Goal: Transaction & Acquisition: Obtain resource

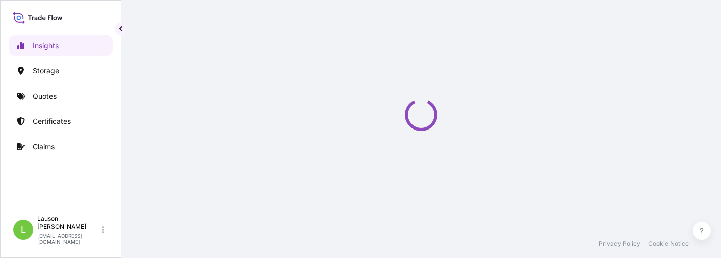
select select "2025"
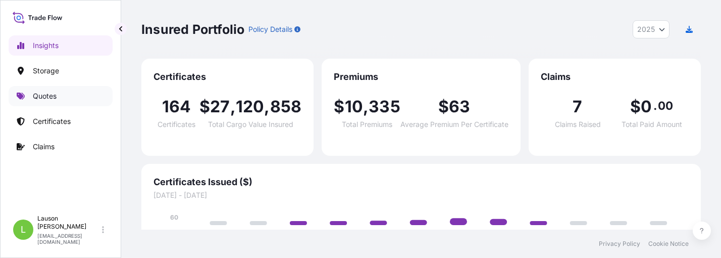
click at [56, 96] on p "Quotes" at bounding box center [45, 96] width 24 height 10
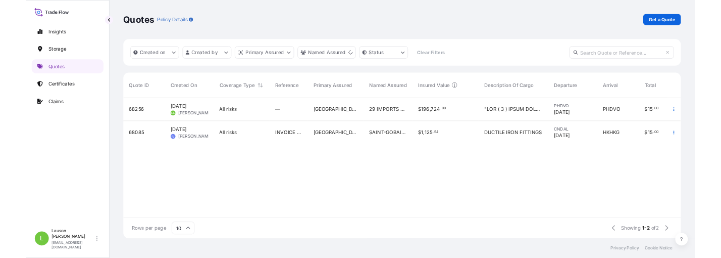
scroll to position [62, 552]
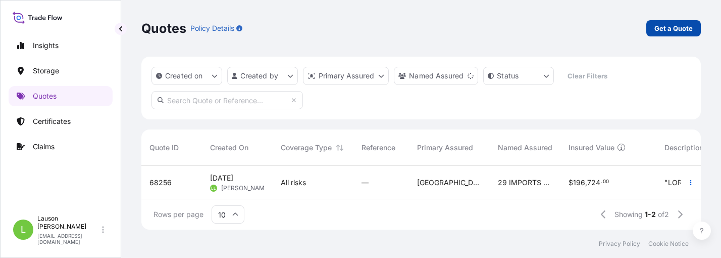
click at [677, 27] on p "Get a Quote" at bounding box center [674, 28] width 38 height 10
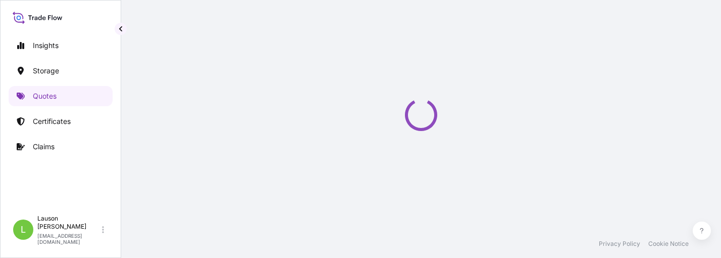
select select "Water"
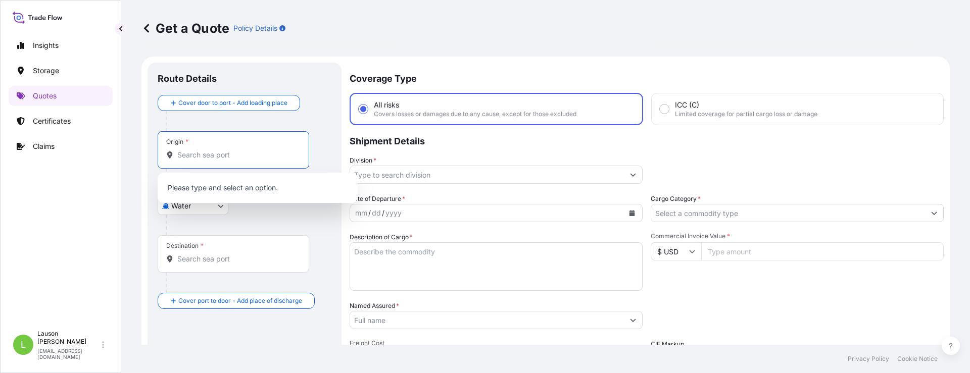
click at [205, 158] on input "Origin *" at bounding box center [236, 155] width 119 height 10
click at [208, 158] on input "Origin *" at bounding box center [236, 155] width 119 height 10
paste input "SHEKOU"
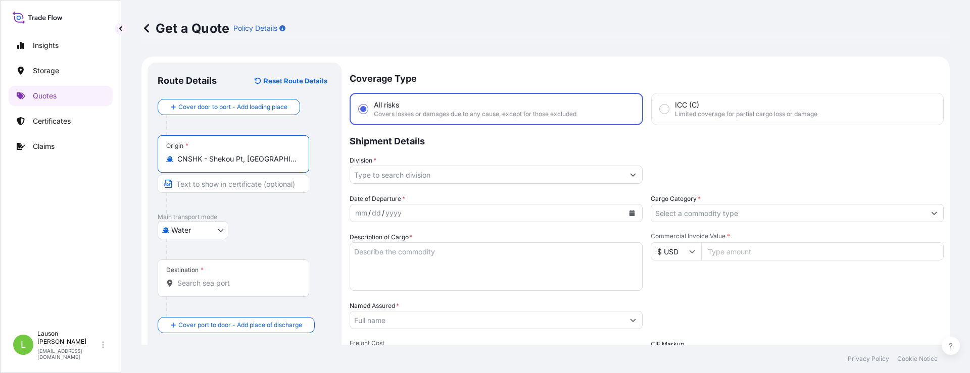
type input "CNSHK - Shekou Pt, [GEOGRAPHIC_DATA]"
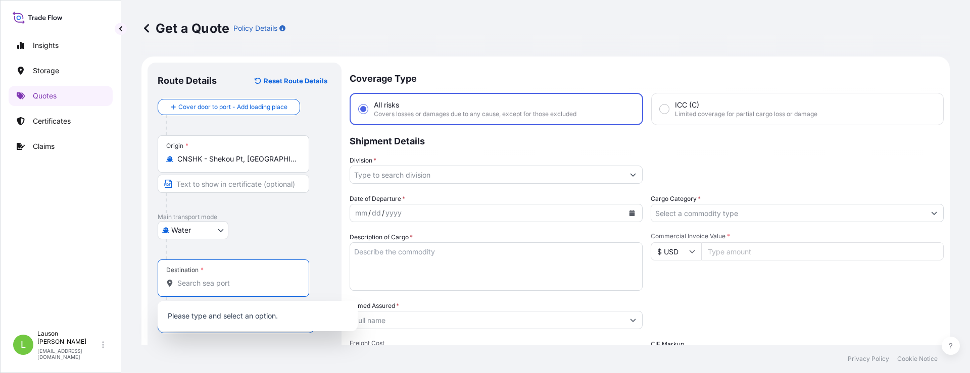
click at [202, 257] on input "Destination *" at bounding box center [236, 283] width 119 height 10
paste input "[GEOGRAPHIC_DATA],"
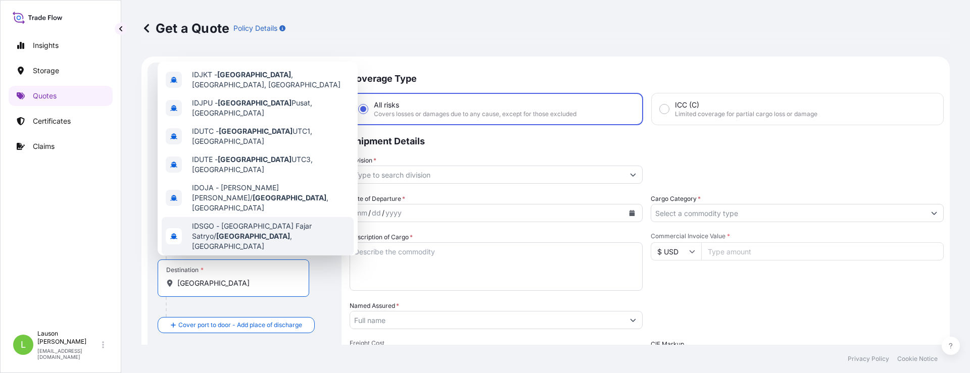
scroll to position [30, 0]
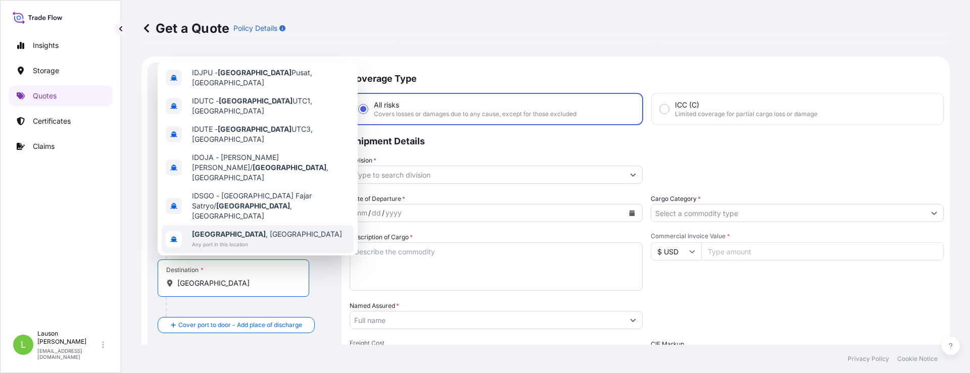
click at [231, 229] on span "[GEOGRAPHIC_DATA] , [GEOGRAPHIC_DATA]" at bounding box center [267, 234] width 150 height 10
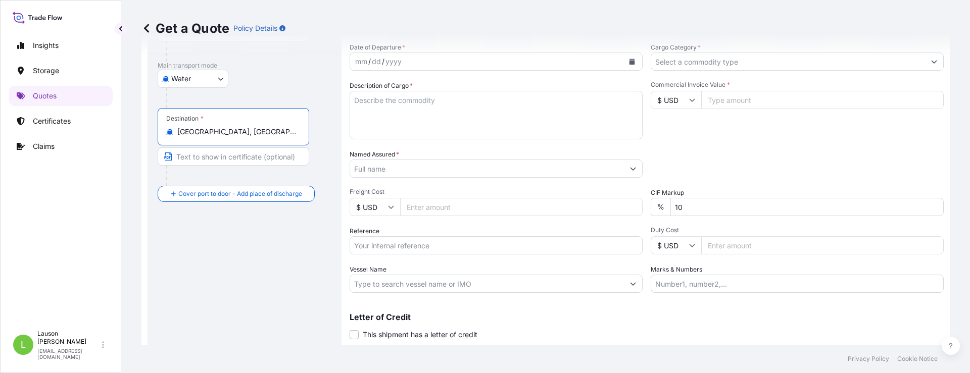
scroll to position [0, 0]
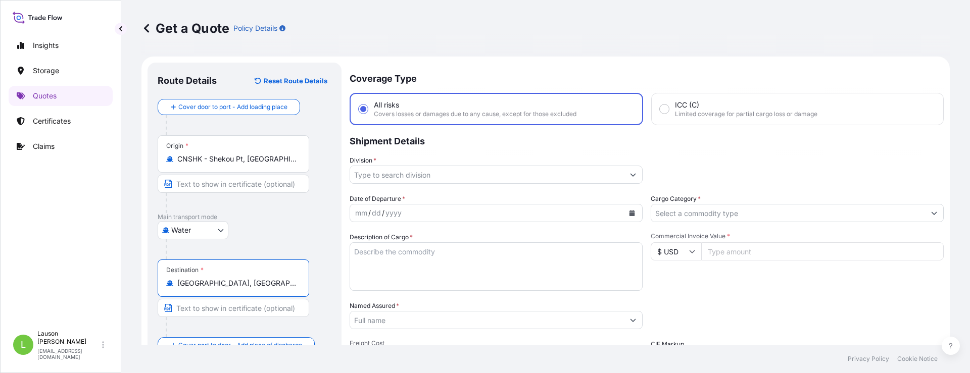
type input "[GEOGRAPHIC_DATA], [GEOGRAPHIC_DATA]"
click at [422, 176] on input "Division *" at bounding box center [487, 175] width 274 height 18
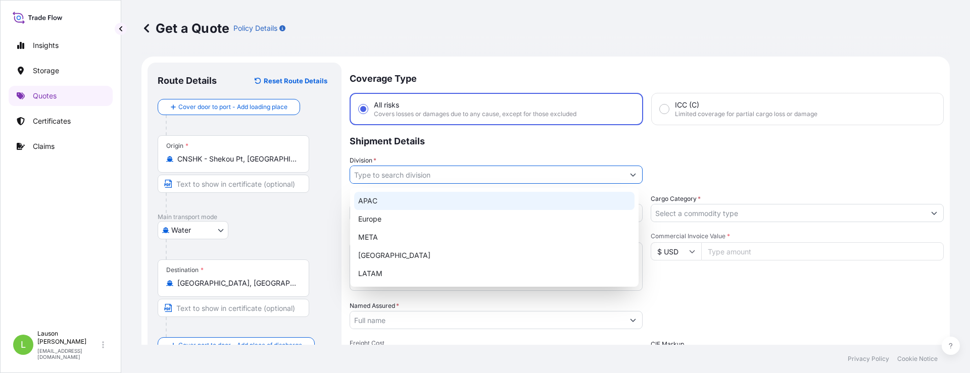
click at [380, 201] on div "APAC" at bounding box center [494, 201] width 280 height 18
type input "APAC"
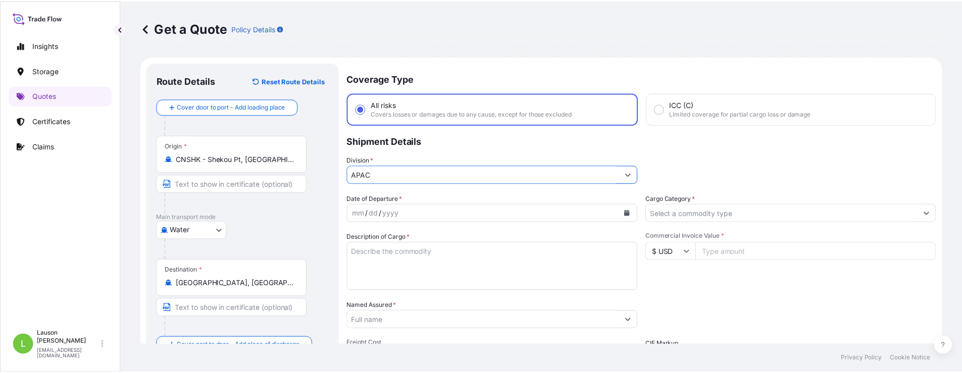
scroll to position [51, 0]
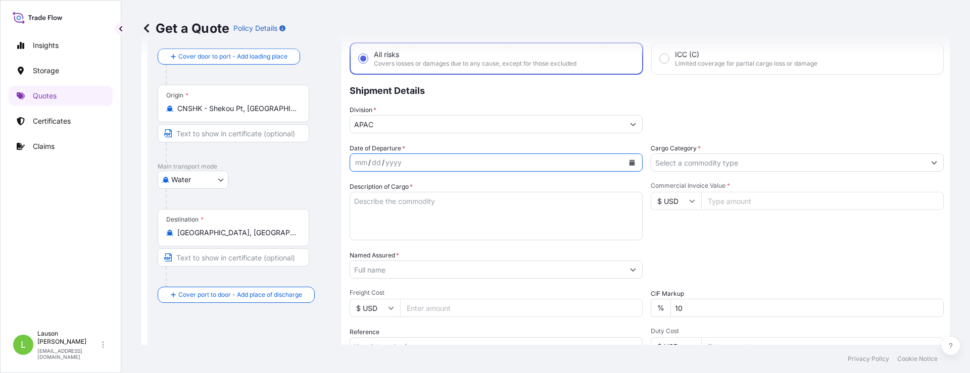
click at [629, 163] on icon "Calendar" at bounding box center [632, 163] width 6 height 6
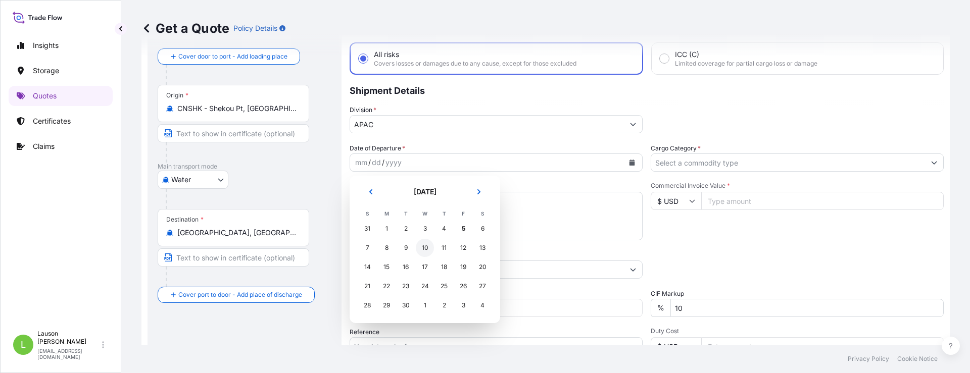
click at [425, 246] on div "10" at bounding box center [425, 248] width 18 height 18
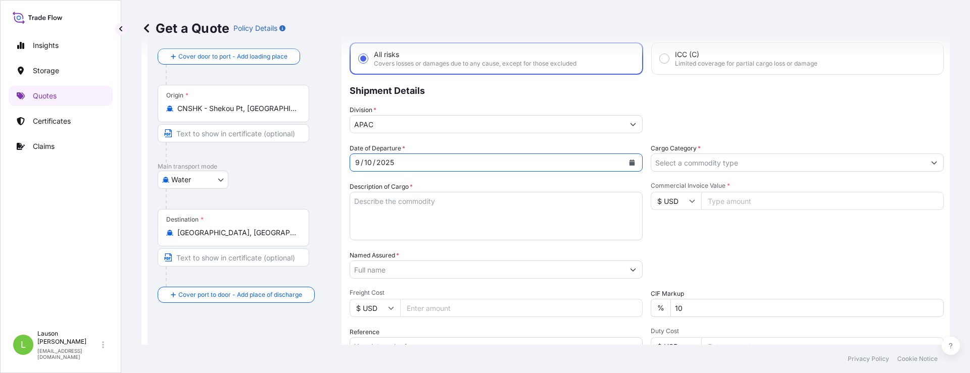
click at [701, 167] on input "Cargo Category *" at bounding box center [788, 163] width 274 height 18
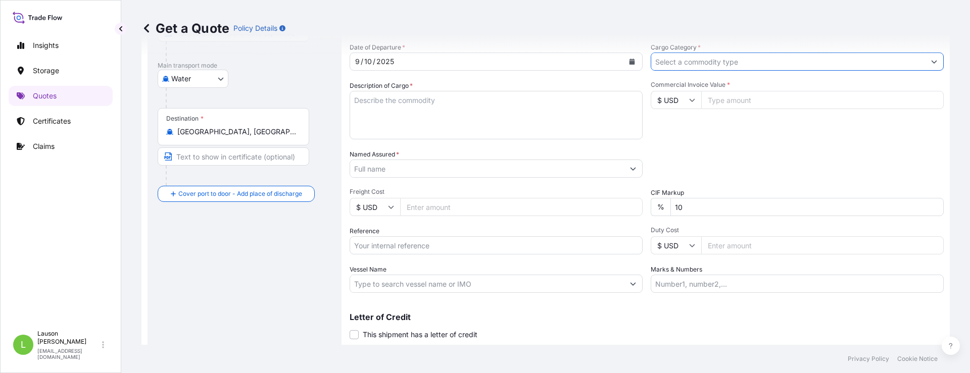
click at [697, 68] on input "Cargo Category *" at bounding box center [788, 62] width 274 height 18
click at [721, 61] on icon "Show suggestions" at bounding box center [934, 62] width 6 height 6
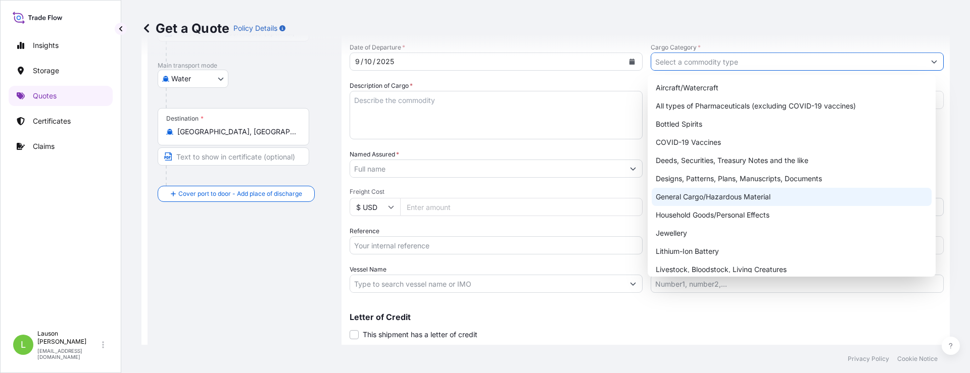
click at [701, 197] on div "General Cargo/Hazardous Material" at bounding box center [792, 197] width 280 height 18
type input "General Cargo/Hazardous Material"
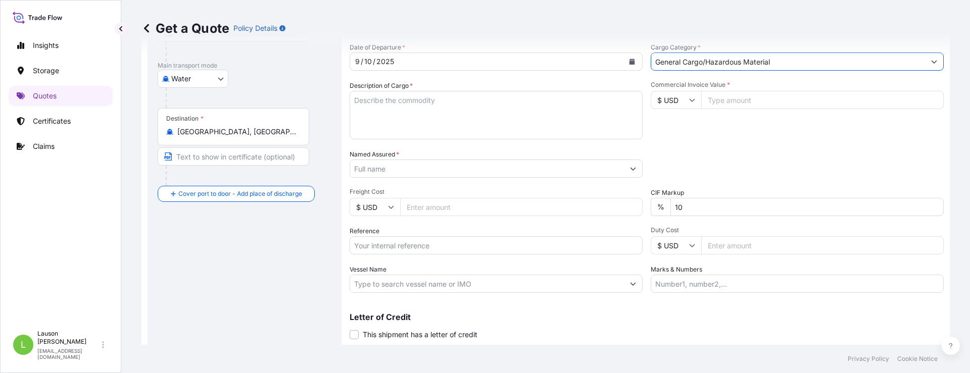
click at [428, 118] on textarea "Description of Cargo *" at bounding box center [496, 115] width 293 height 48
click at [431, 104] on textarea "Description of Cargo *" at bounding box center [496, 115] width 293 height 48
paste textarea "CHILDREN PICTURE BOOKS (RESTAURANT PROMOTIONAL ITEMS) HS CODE#4903 00 PROGRAM# …"
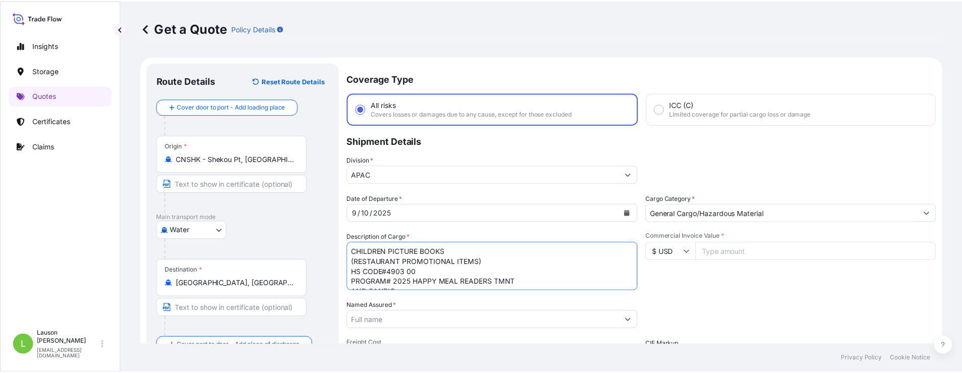
scroll to position [101, 0]
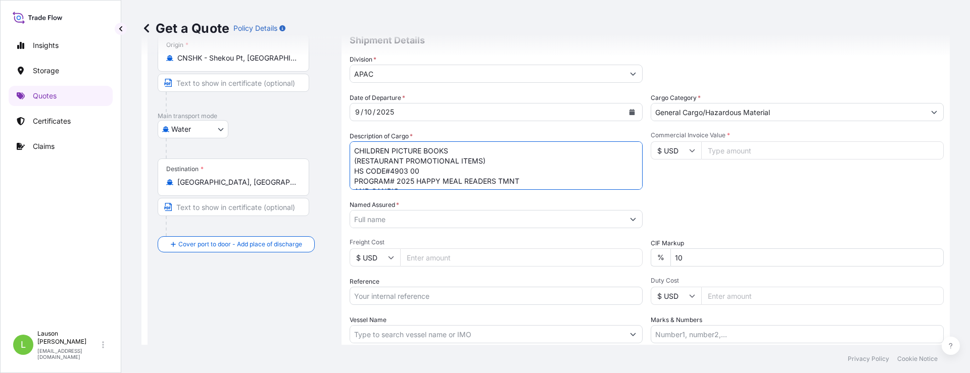
type textarea "CHILDREN PICTURE BOOKS (RESTAURANT PROMOTIONAL ITEMS) HS CODE#4903 00 PROGRAM# …"
click at [629, 222] on button "Show suggestions" at bounding box center [633, 219] width 18 height 18
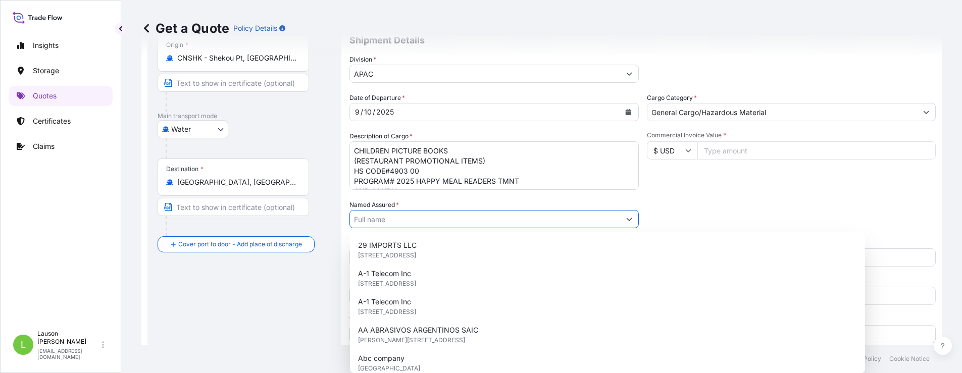
click at [496, 220] on input "Named Assured *" at bounding box center [485, 219] width 270 height 18
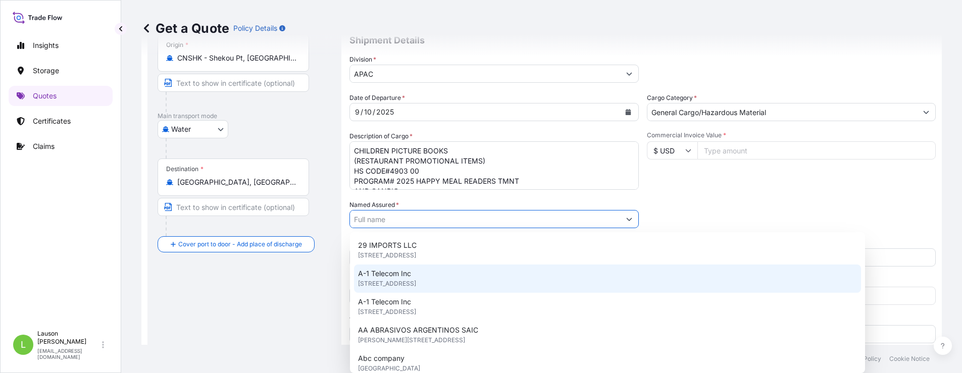
click at [372, 218] on input "Named Assured *" at bounding box center [485, 219] width 270 height 18
paste input "[PERSON_NAME] PRINTING (HUIZHOU) COMPANY LIMITED C/O HAVI GLOBAL SOLUTIONS (ASI…"
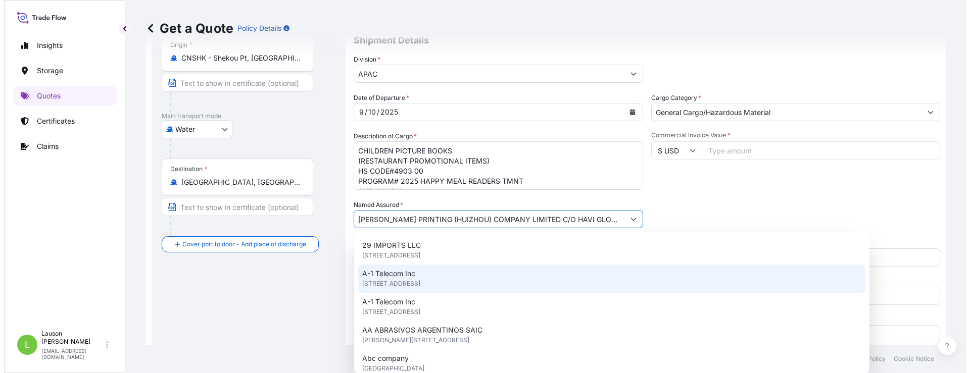
scroll to position [0, 91]
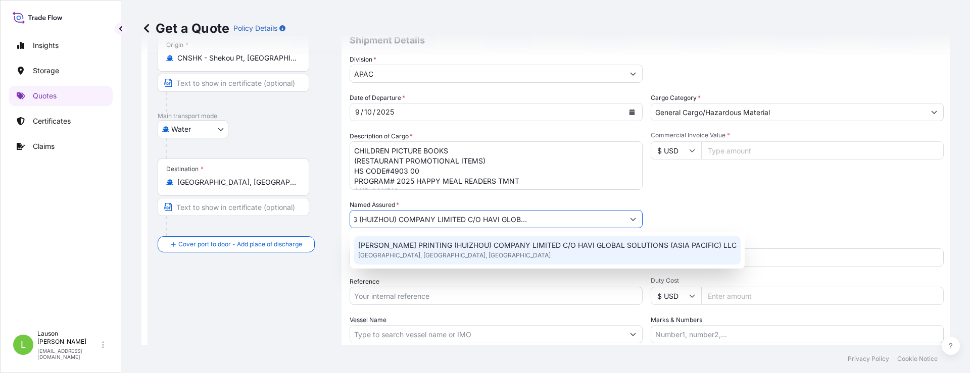
click at [470, 251] on div "[PERSON_NAME] PRINTING (HUIZHOU) COMPANY LIMITED C/O HAVI GLOBAL SOLUTIONS (ASI…" at bounding box center [547, 250] width 386 height 28
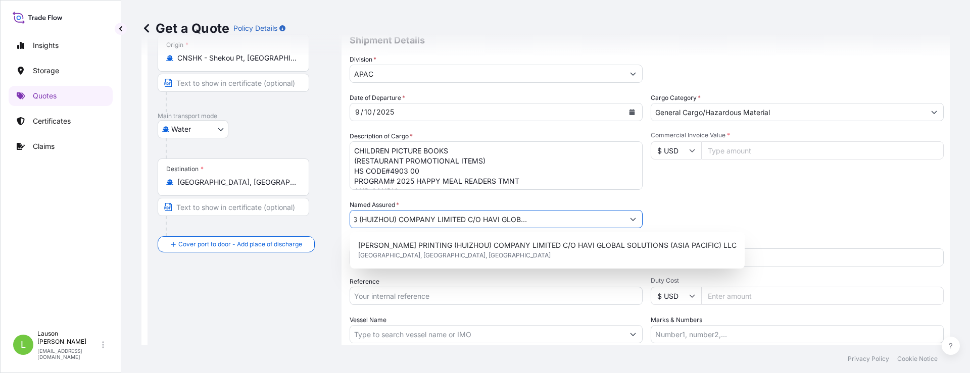
click at [630, 221] on icon "Show suggestions" at bounding box center [633, 219] width 6 height 6
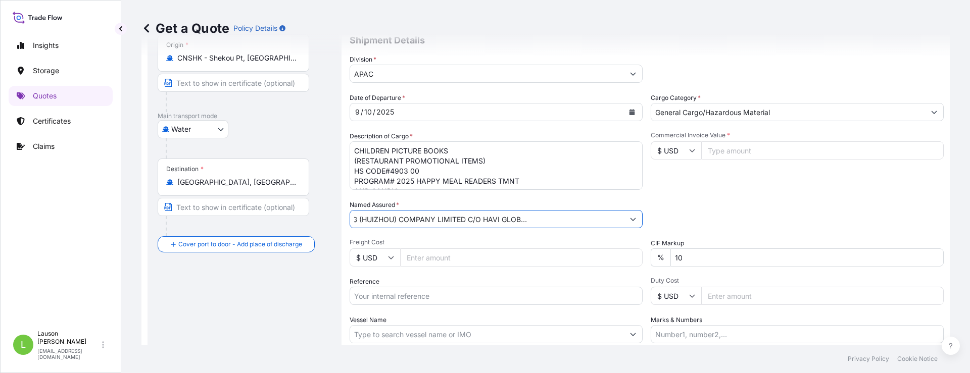
type input "[PERSON_NAME] PRINTING (HUIZHOU) COMPANY LIMITED C/O HAVI GLOBAL SOLUTIONS (ASI…"
click at [721, 149] on input "Commercial Invoice Value *" at bounding box center [822, 150] width 242 height 18
paste input "5061.94"
type input "5061.94"
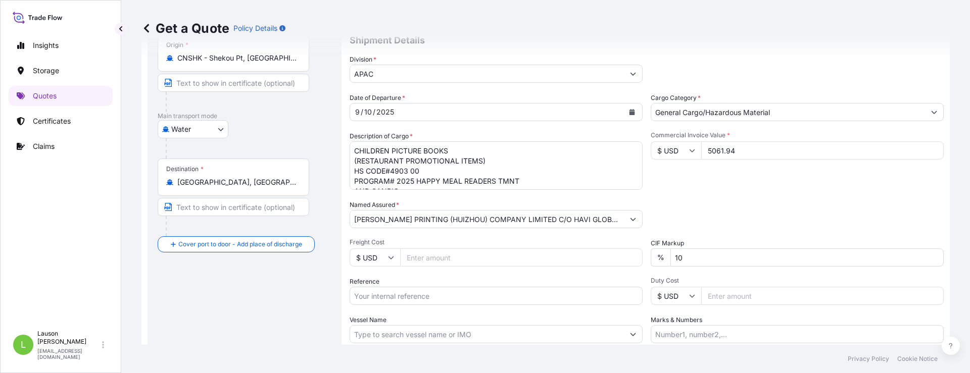
click at [721, 204] on div "Packing Category Type to search a container mode Please select a primary mode o…" at bounding box center [797, 214] width 293 height 28
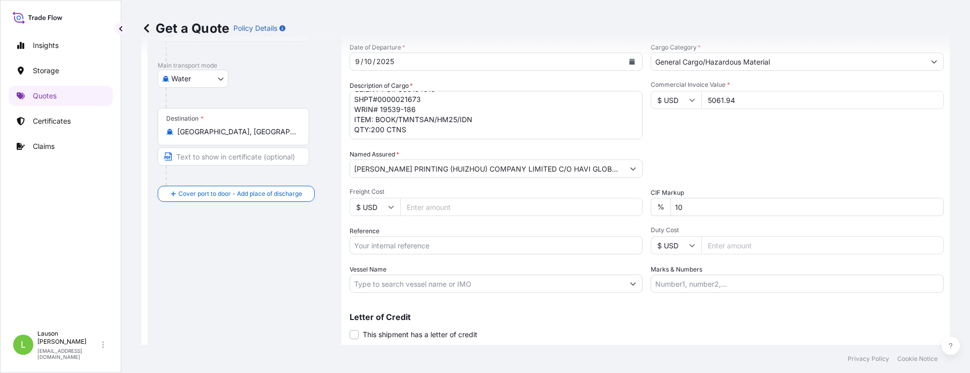
click at [415, 128] on textarea "CHILDREN PICTURE BOOKS (RESTAURANT PROMOTIONAL ITEMS) HS CODE#4903 00 PROGRAM# …" at bounding box center [496, 115] width 293 height 48
click at [393, 130] on textarea "CHILDREN PICTURE BOOKS (RESTAURANT PROMOTIONAL ITEMS) HS CODE#4903 00 PROGRAM# …" at bounding box center [496, 115] width 293 height 48
click at [414, 116] on textarea "CHILDREN PICTURE BOOKS (RESTAURANT PROMOTIONAL ITEMS) HS CODE#4903 00 PROGRAM# …" at bounding box center [496, 115] width 293 height 48
click at [379, 128] on textarea "CHILDREN PICTURE BOOKS (RESTAURANT PROMOTIONAL ITEMS) HS CODE#4903 00 PROGRAM# …" at bounding box center [496, 115] width 293 height 48
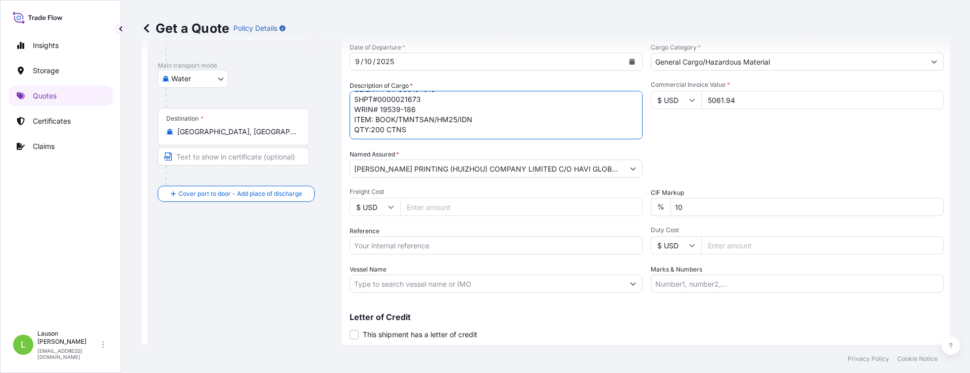
paste textarea "Container:MRKU 913673-2(20 GP )Seal:CN0424355"
click at [418, 115] on textarea "CHILDREN PICTURE BOOKS (RESTAURANT PROMOTIONAL ITEMS) HS CODE#4903 00 PROGRAM# …" at bounding box center [496, 115] width 293 height 48
click at [414, 131] on textarea "CHILDREN PICTURE BOOKS (RESTAURANT PROMOTIONAL ITEMS) HS CODE#4903 00 PROGRAM# …" at bounding box center [496, 115] width 293 height 48
click at [413, 135] on textarea "CHILDREN PICTURE BOOKS (RESTAURANT PROMOTIONAL ITEMS) HS CODE#4903 00 PROGRAM# …" at bounding box center [496, 115] width 293 height 48
click at [435, 134] on textarea "CHILDREN PICTURE BOOKS (RESTAURANT PROMOTIONAL ITEMS) HS CODE#4903 00 PROGRAM# …" at bounding box center [496, 115] width 293 height 48
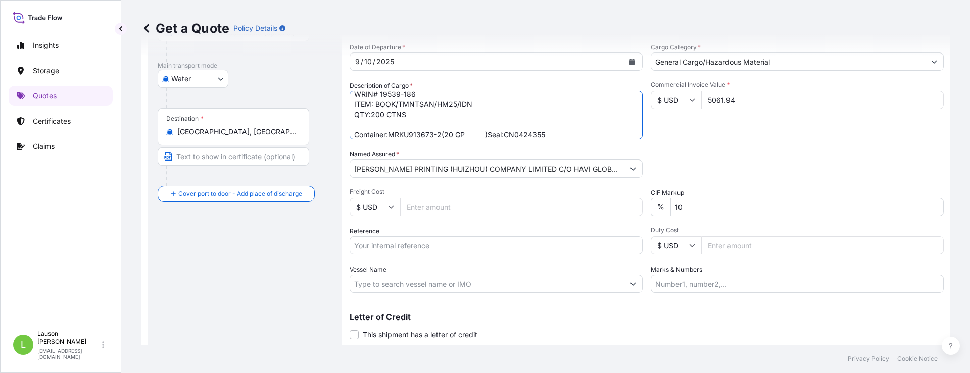
click at [438, 134] on textarea "CHILDREN PICTURE BOOKS (RESTAURANT PROMOTIONAL ITEMS) HS CODE#4903 00 PROGRAM# …" at bounding box center [496, 115] width 293 height 48
click at [481, 133] on textarea "CHILDREN PICTURE BOOKS (RESTAURANT PROMOTIONAL ITEMS) HS CODE#4903 00 PROGRAM# …" at bounding box center [496, 115] width 293 height 48
type textarea "CHILDREN PICTURE BOOKS (RESTAURANT PROMOTIONAL ITEMS) HS CODE#4903 00 PROGRAM# …"
click at [690, 257] on input "Marks & Numbers" at bounding box center [797, 284] width 293 height 18
click at [710, 257] on input "Marks & Numbers" at bounding box center [797, 284] width 293 height 18
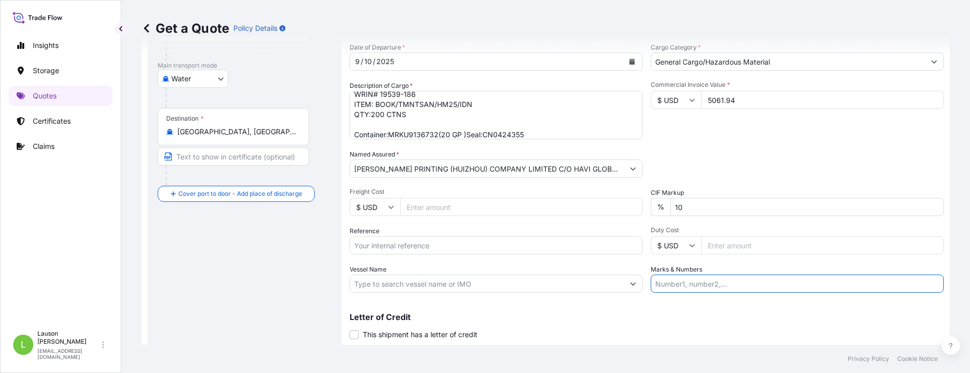
paste input "PACK OUT DATE MFG. I.D./CTN#: FACTORY LOCATION [GEOGRAPHIC_DATA] 19539-186 2025…"
drag, startPoint x: 713, startPoint y: 283, endPoint x: 547, endPoint y: 293, distance: 166.0
click at [547, 257] on div "Coverage Type All risks Covers losses or damages due to any cause, except for t…" at bounding box center [647, 139] width 594 height 457
type input "PACK OUT DATE MFG. I.D./CTN#: FACTORY LOCATION [GEOGRAPHIC_DATA] 19539-186 2025…"
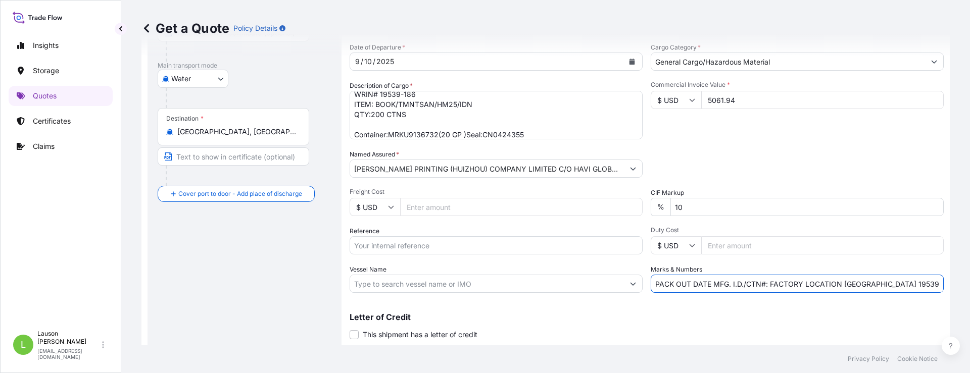
click at [433, 257] on input "Vessel Name" at bounding box center [487, 284] width 274 height 18
paste input "ERASMUS CHIEF V.537S"
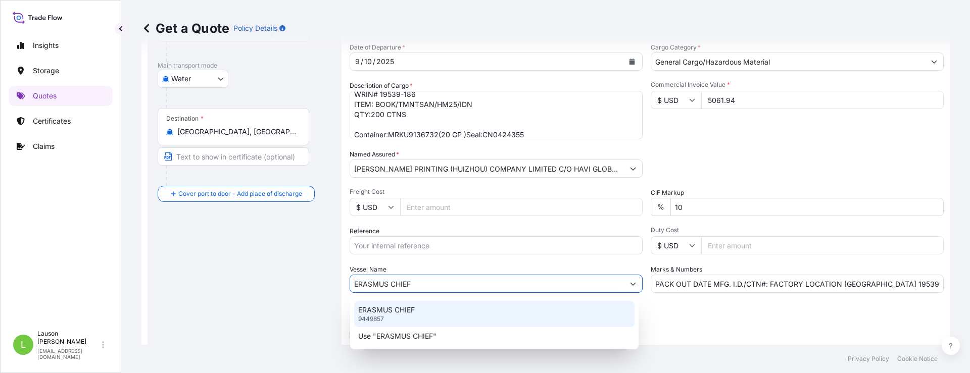
click at [399, 257] on p "ERASMUS CHIEF" at bounding box center [386, 310] width 57 height 10
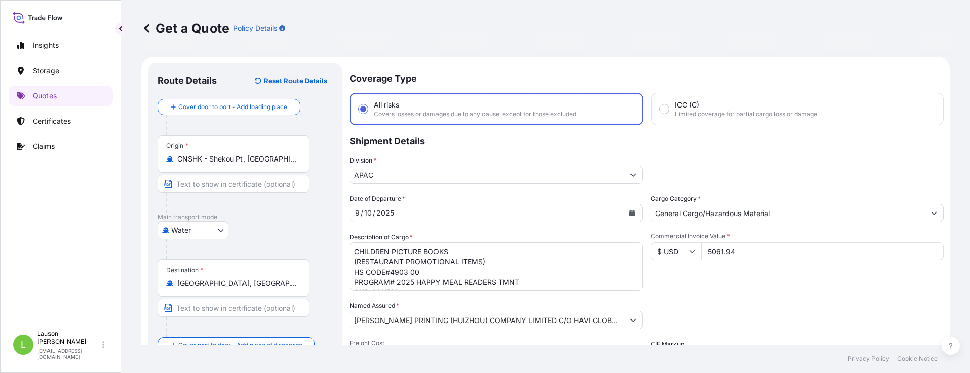
scroll to position [101, 0]
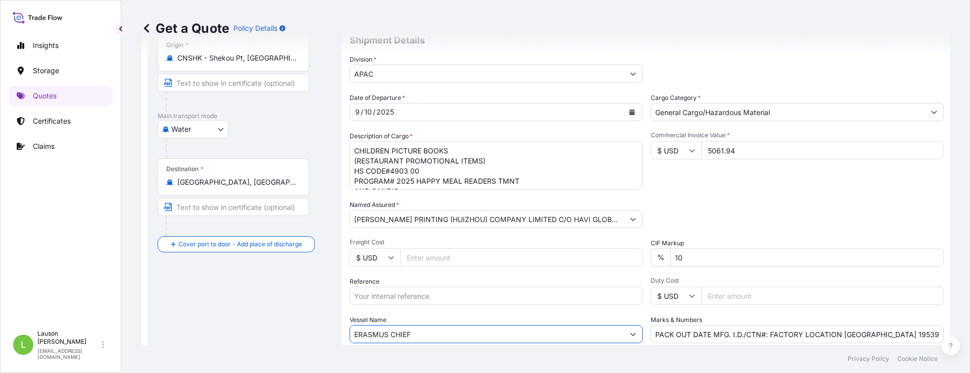
drag, startPoint x: 429, startPoint y: 335, endPoint x: 346, endPoint y: 330, distance: 83.0
click at [346, 257] on form "Route Details Reset Route Details Cover door to port - Add loading place Place …" at bounding box center [545, 190] width 808 height 469
paste input "V.537S"
click at [478, 257] on div "Use "ERASMUS CHIEF V.537S"" at bounding box center [494, 361] width 280 height 18
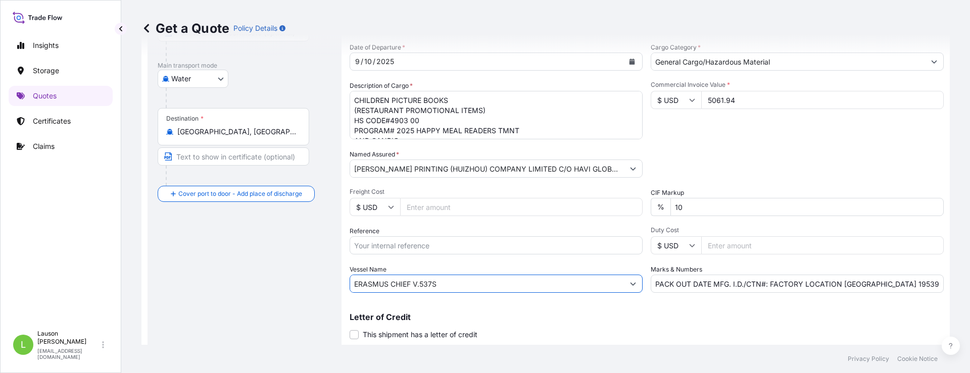
scroll to position [181, 0]
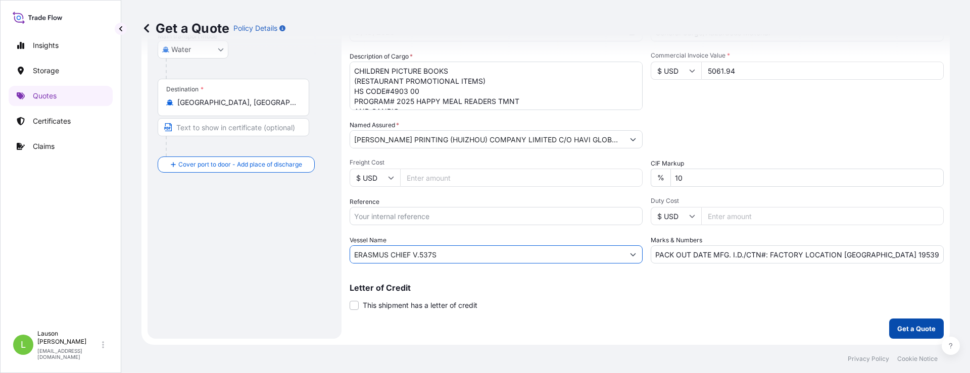
type input "ERASMUS CHIEF V.537S"
click at [721, 257] on p "Get a Quote" at bounding box center [916, 329] width 38 height 10
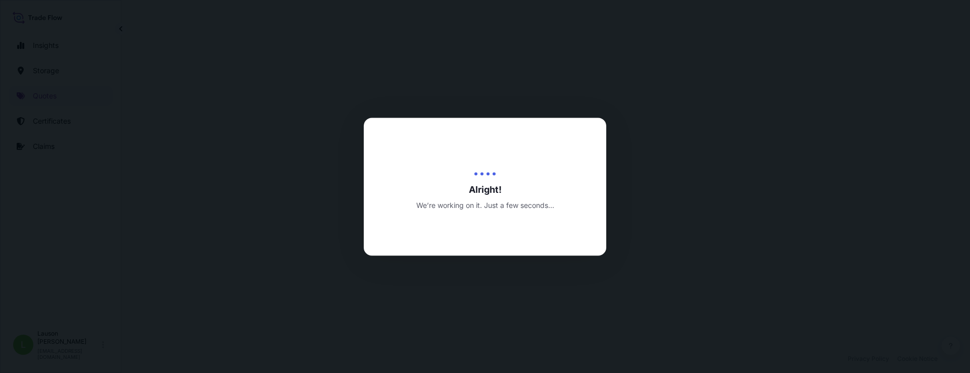
select select "Water"
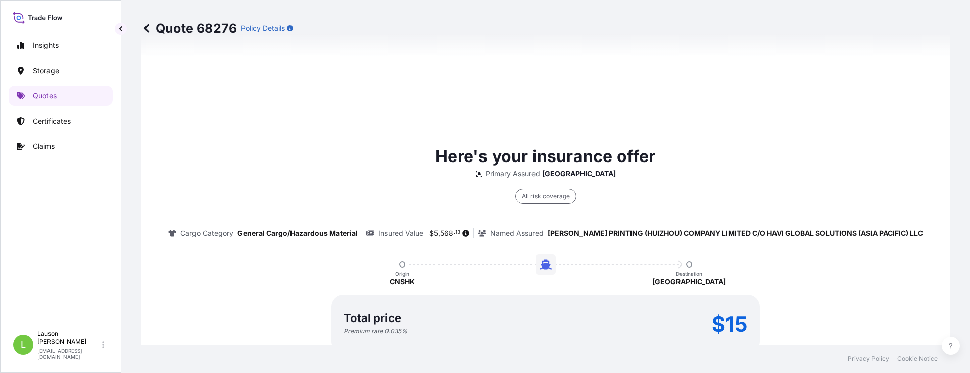
scroll to position [1531, 0]
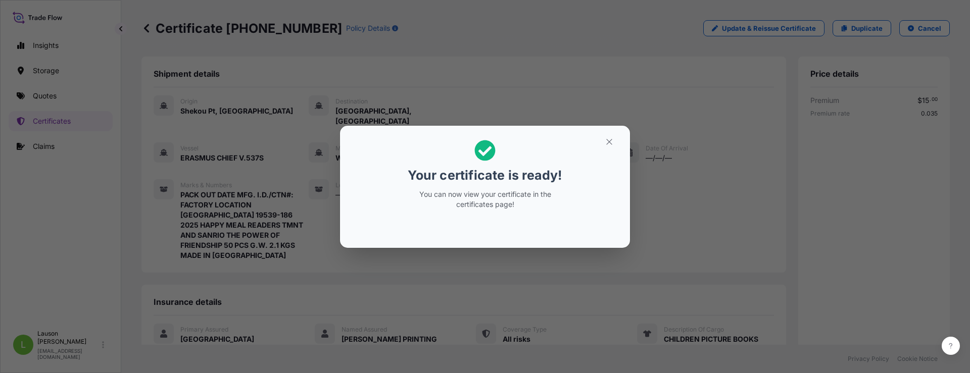
click at [497, 205] on p "You can now view your certificate in the certificates page!" at bounding box center [485, 199] width 156 height 20
click at [492, 150] on icon at bounding box center [485, 150] width 21 height 21
click at [609, 142] on icon "button" at bounding box center [609, 142] width 6 height 6
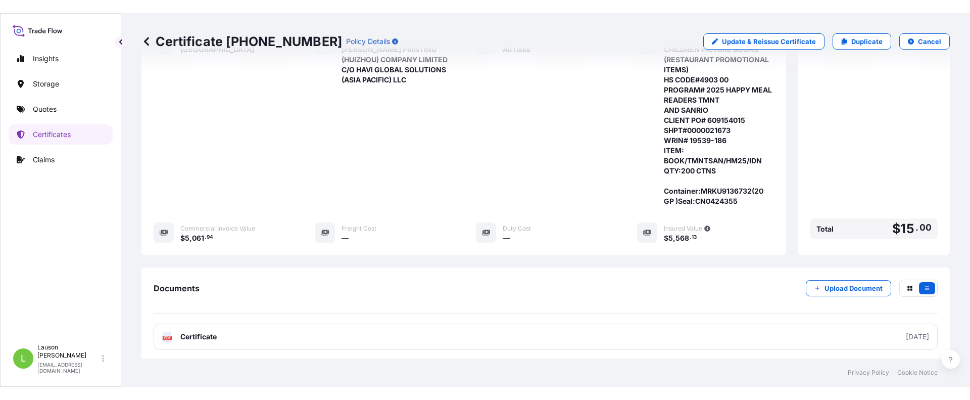
scroll to position [350, 0]
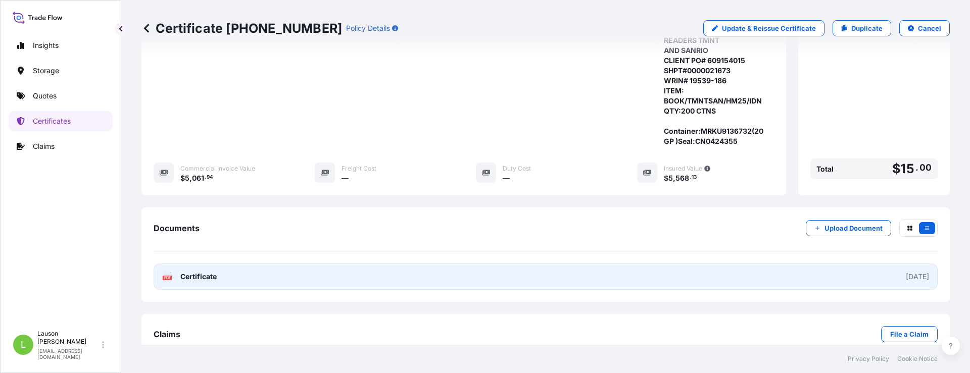
click at [570, 257] on link "PDF Certificate [DATE]" at bounding box center [546, 277] width 784 height 26
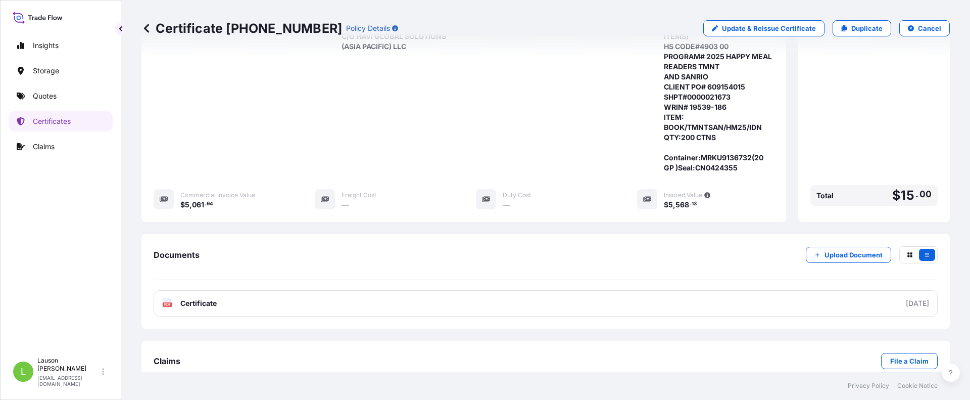
scroll to position [71, 0]
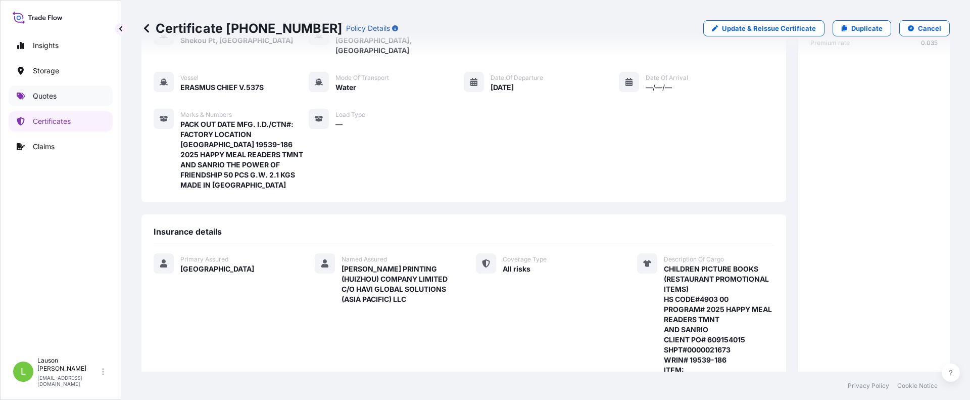
click at [49, 94] on p "Quotes" at bounding box center [45, 96] width 24 height 10
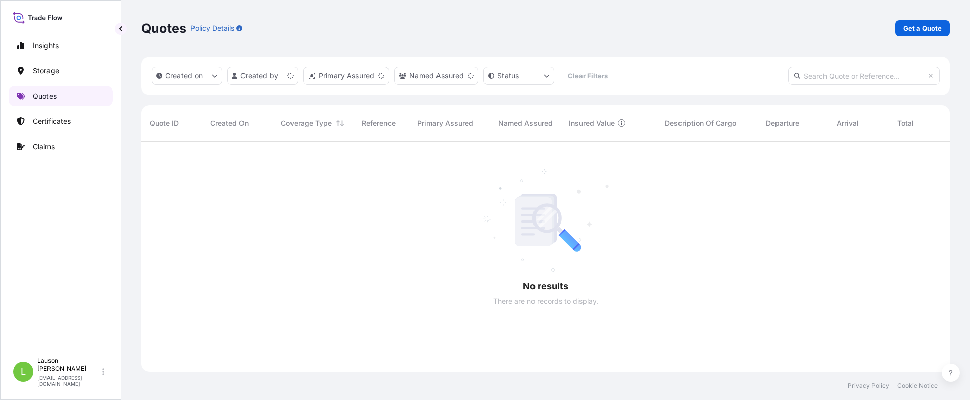
scroll to position [228, 801]
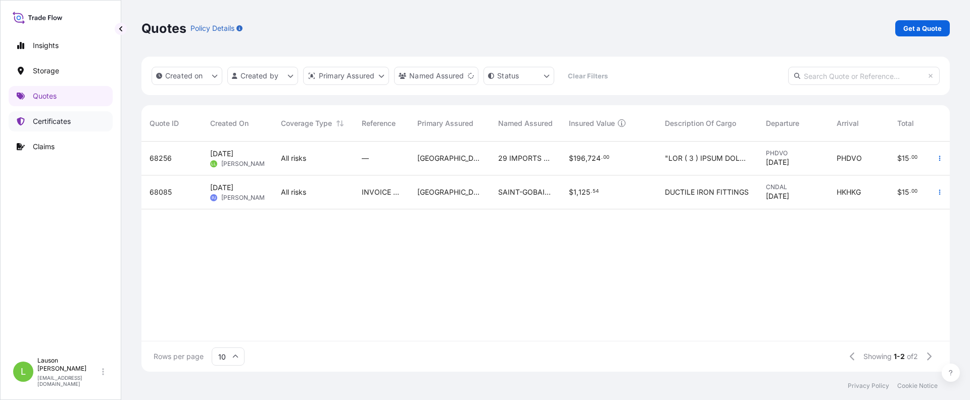
click at [58, 121] on p "Certificates" at bounding box center [52, 121] width 38 height 10
